Goal: Information Seeking & Learning: Learn about a topic

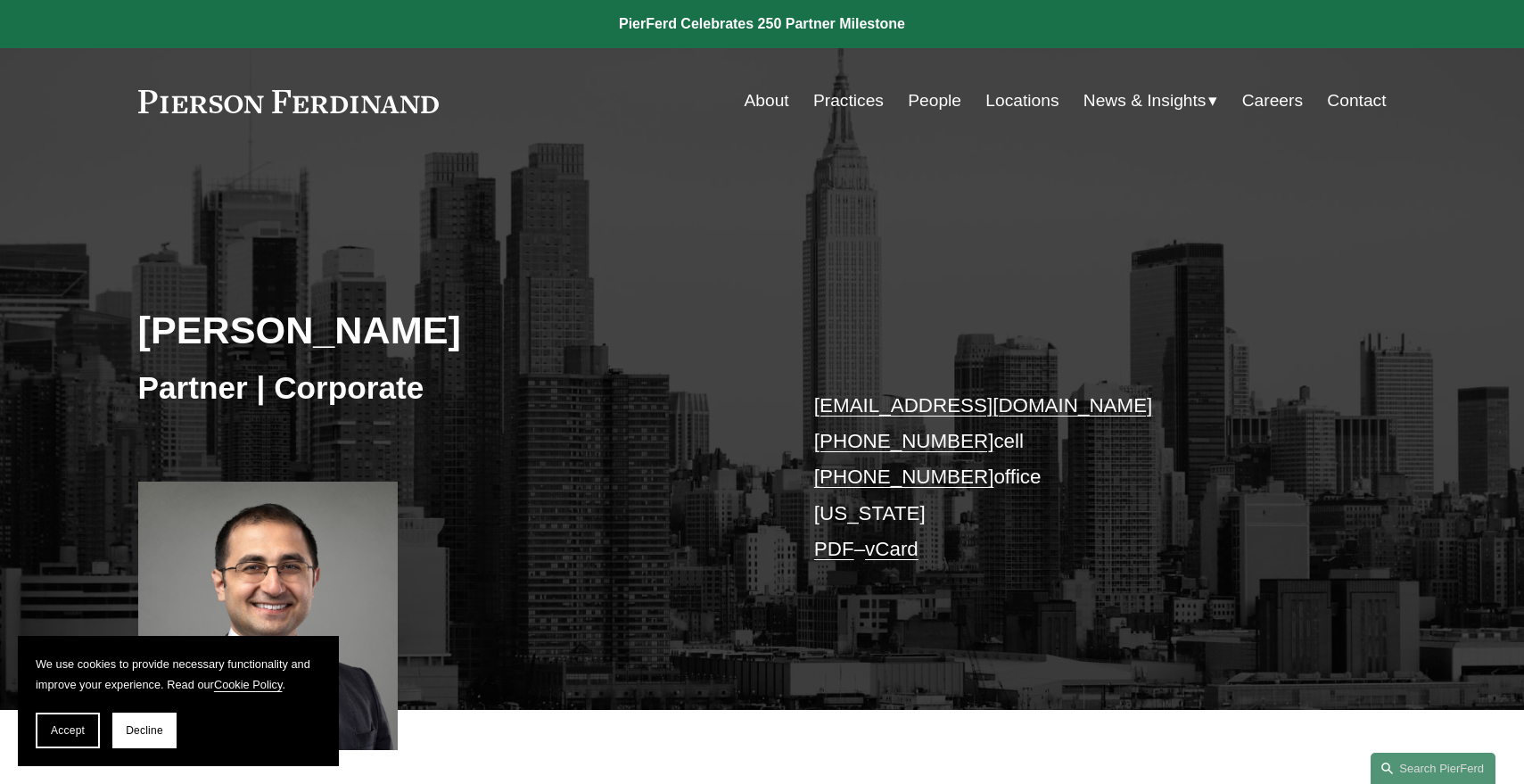
click at [932, 107] on link "People" at bounding box center [934, 100] width 53 height 34
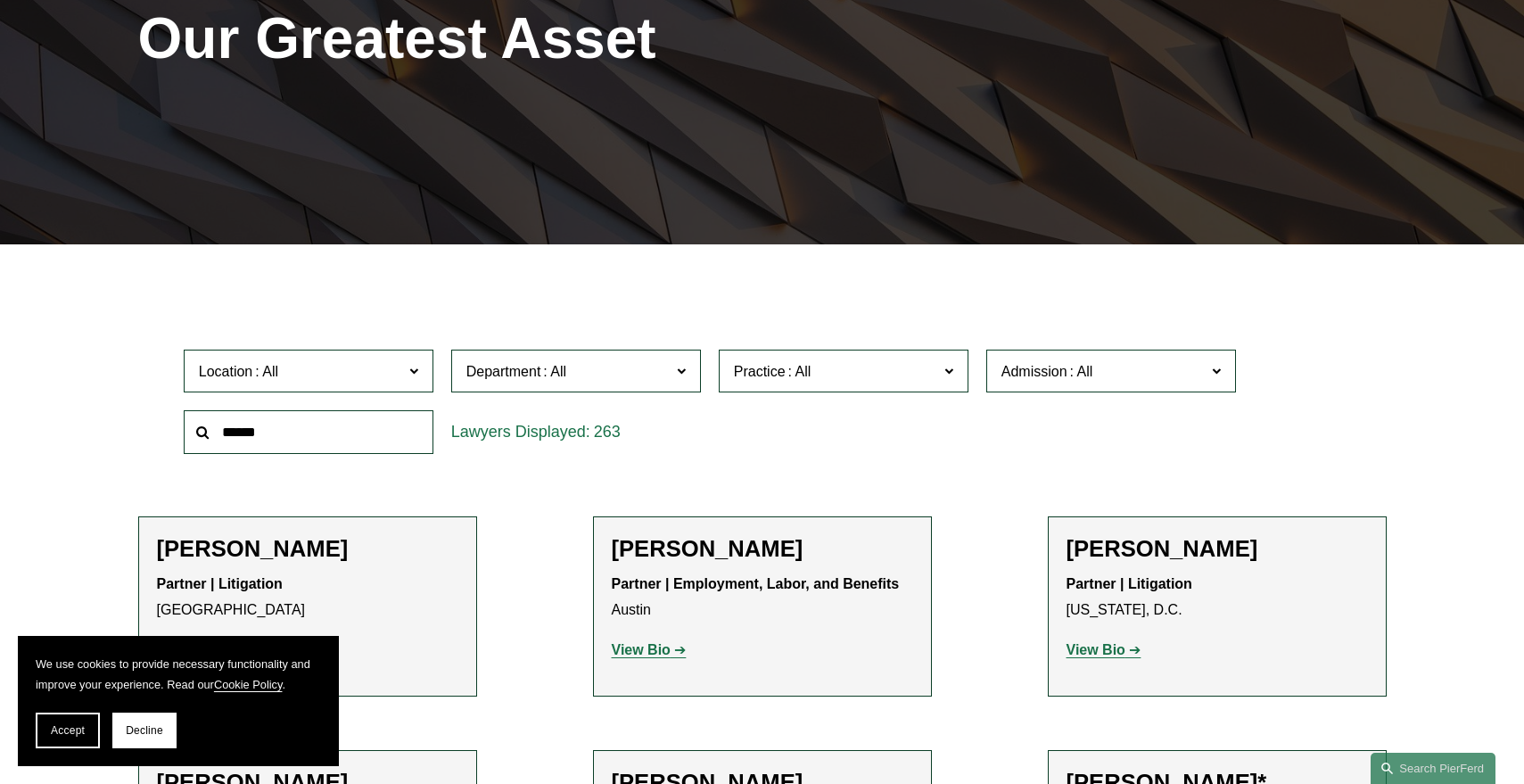
scroll to position [279, 0]
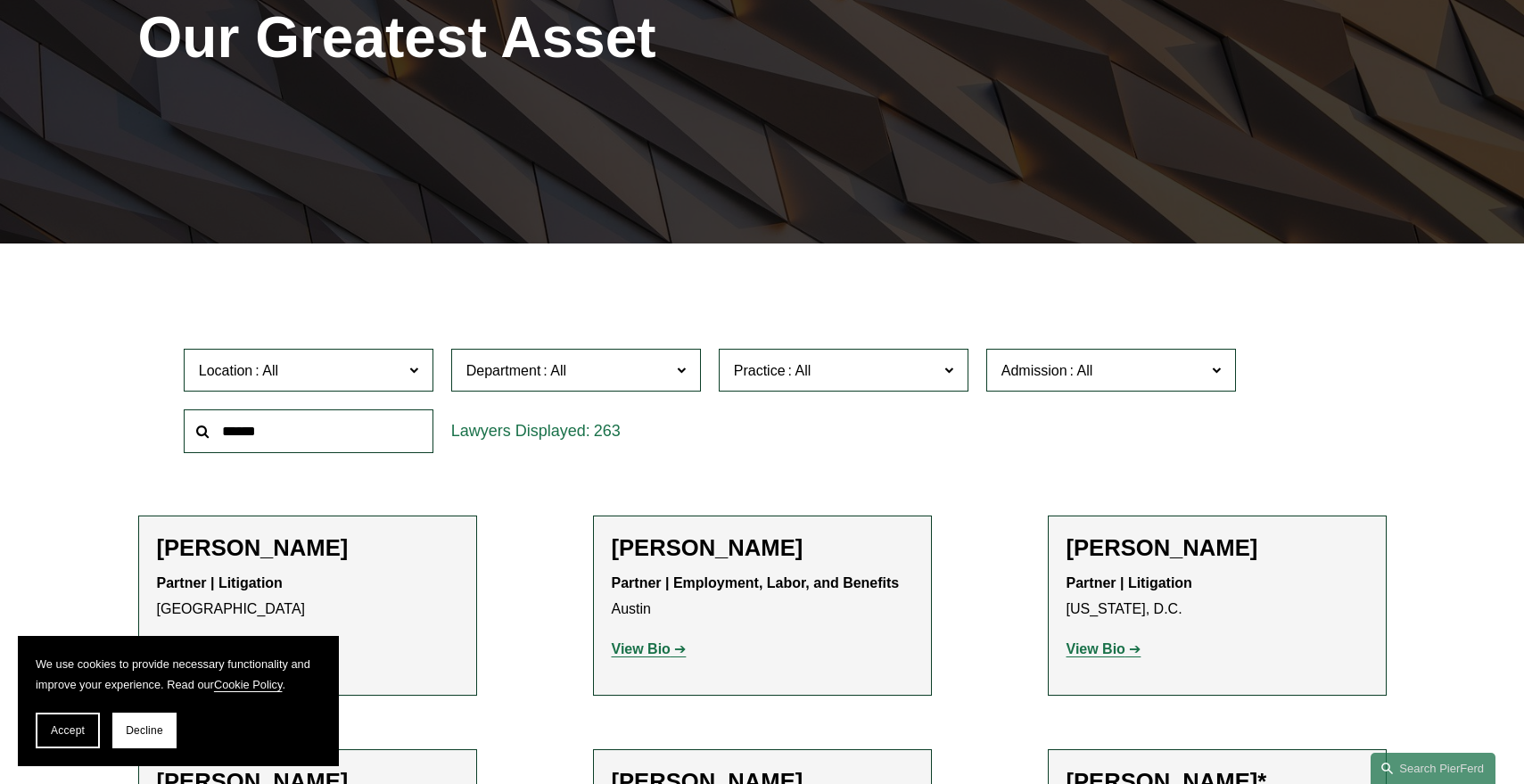
click at [349, 438] on input "text" at bounding box center [308, 430] width 250 height 43
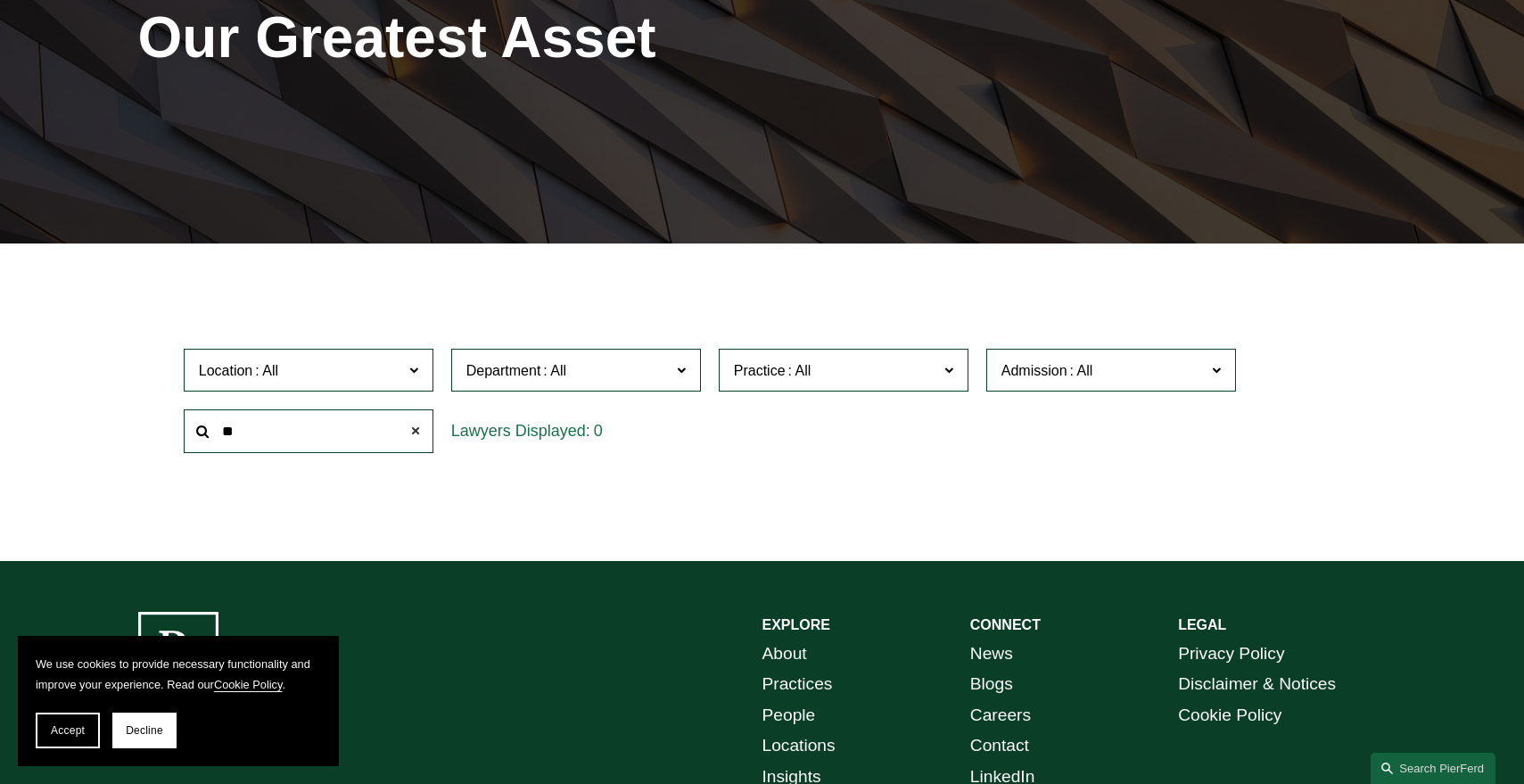
type input "*"
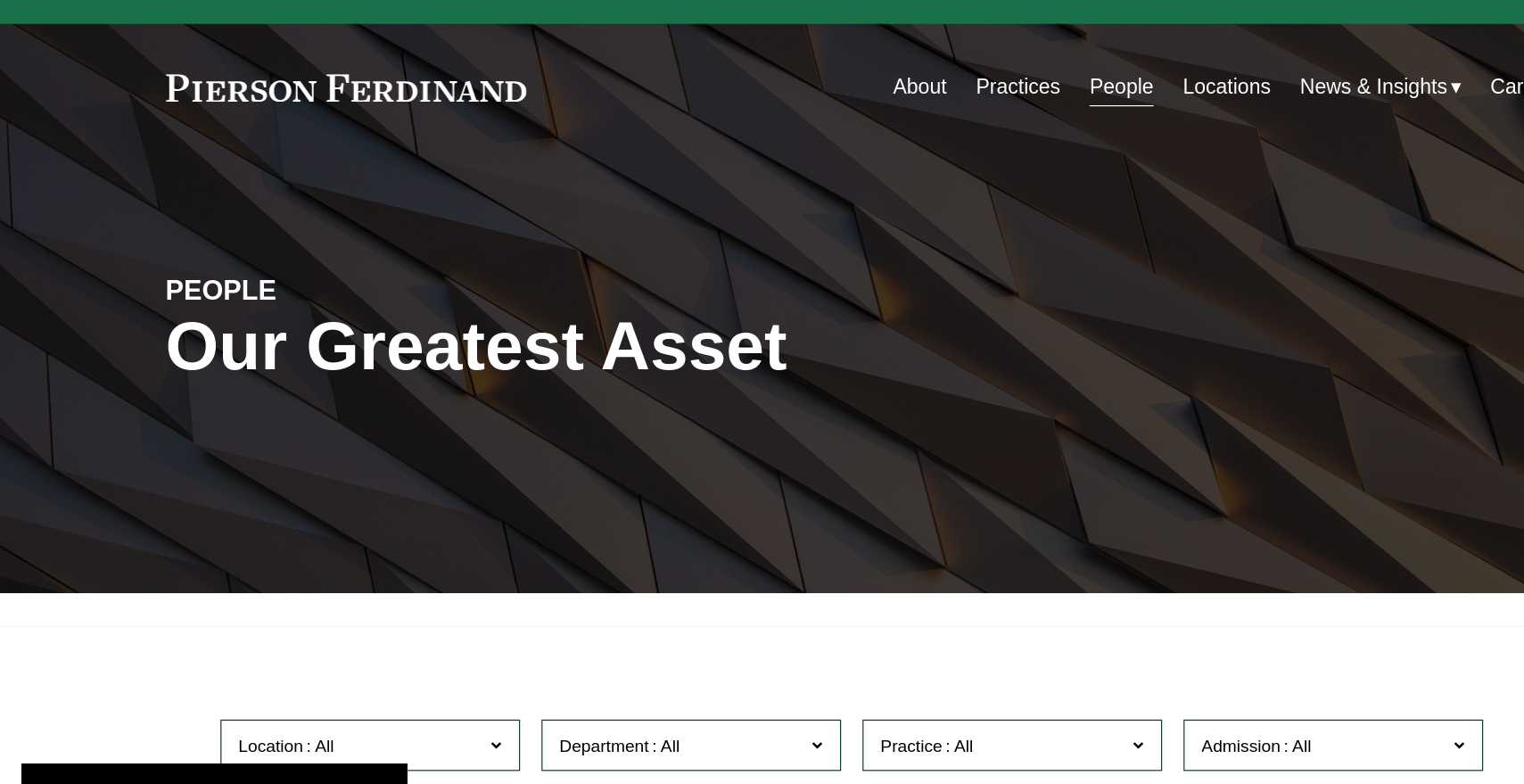
scroll to position [0, 0]
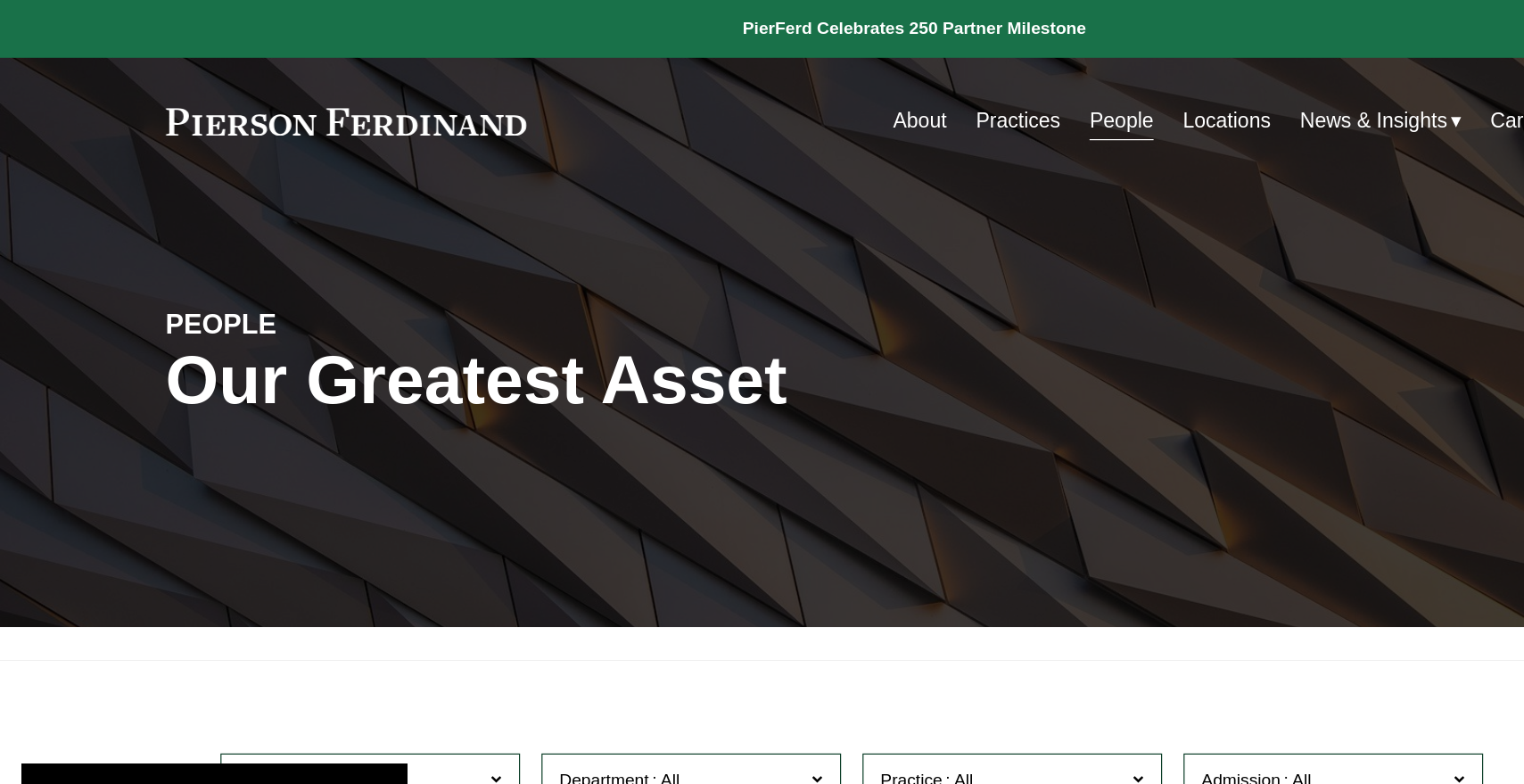
click at [270, 100] on link at bounding box center [288, 101] width 301 height 23
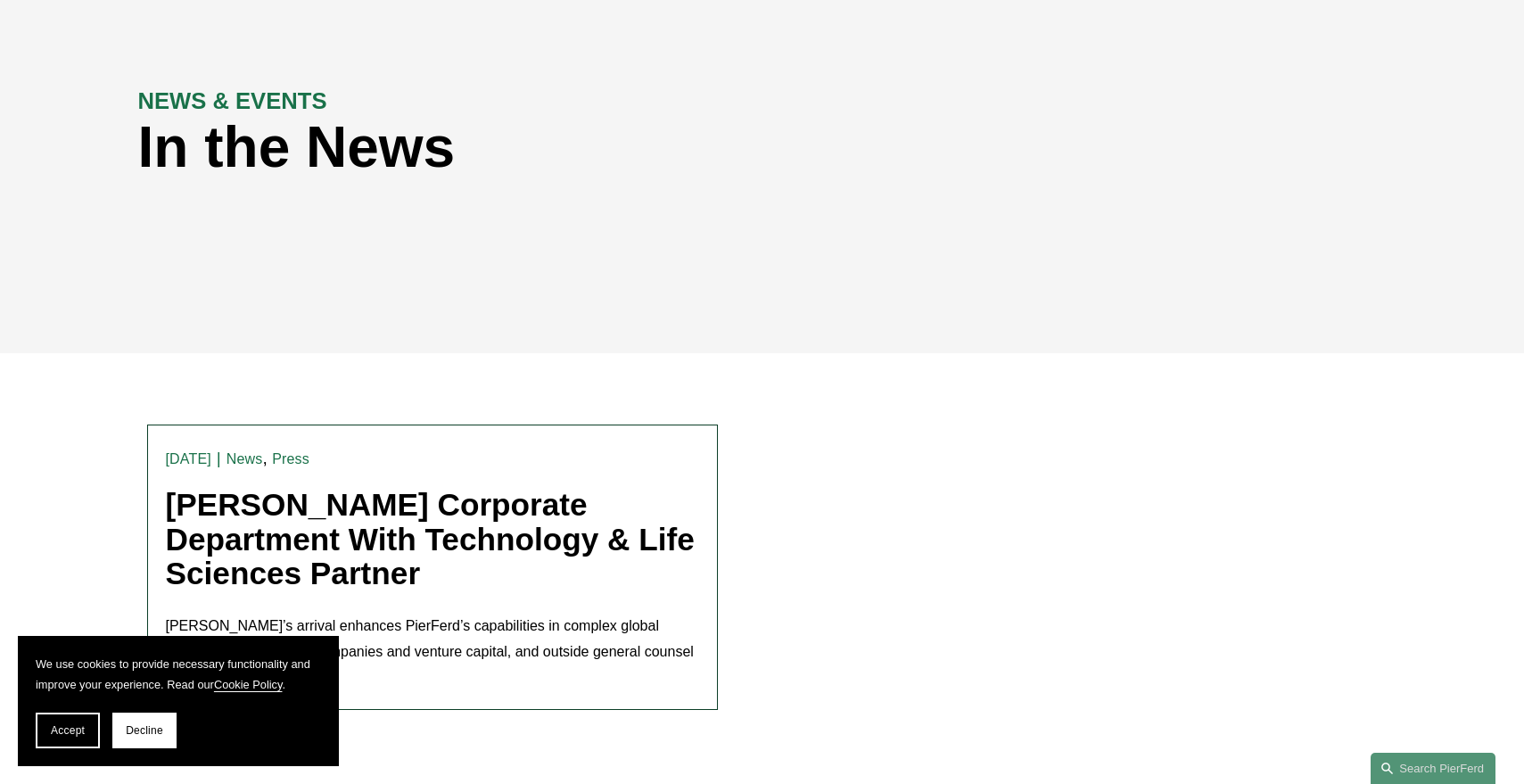
scroll to position [431, 0]
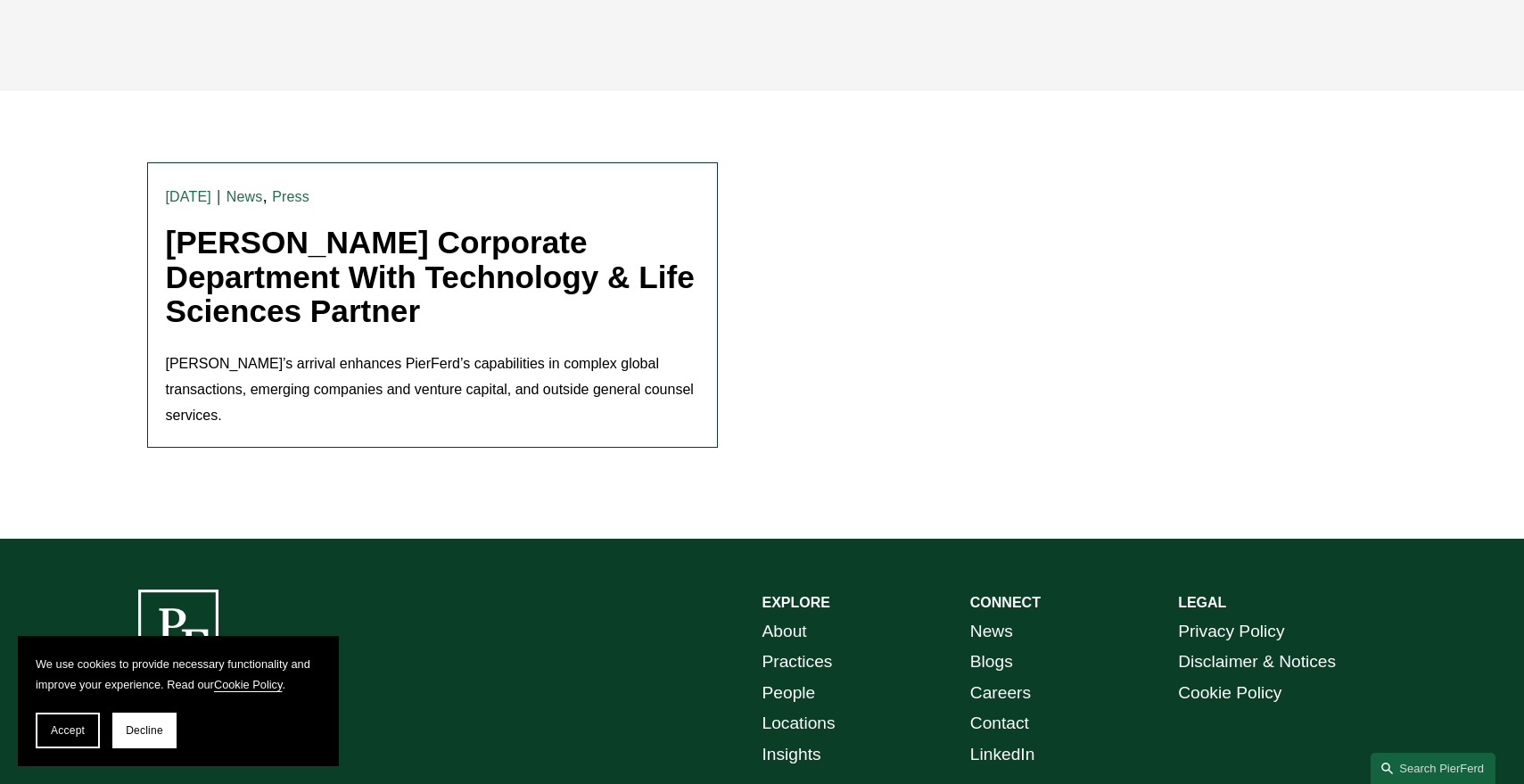
click at [523, 275] on link "Pierson Ferdinand Strengthens Corporate Department With Technology & Life Scien…" at bounding box center [430, 276] width 529 height 103
